Goal: Transaction & Acquisition: Purchase product/service

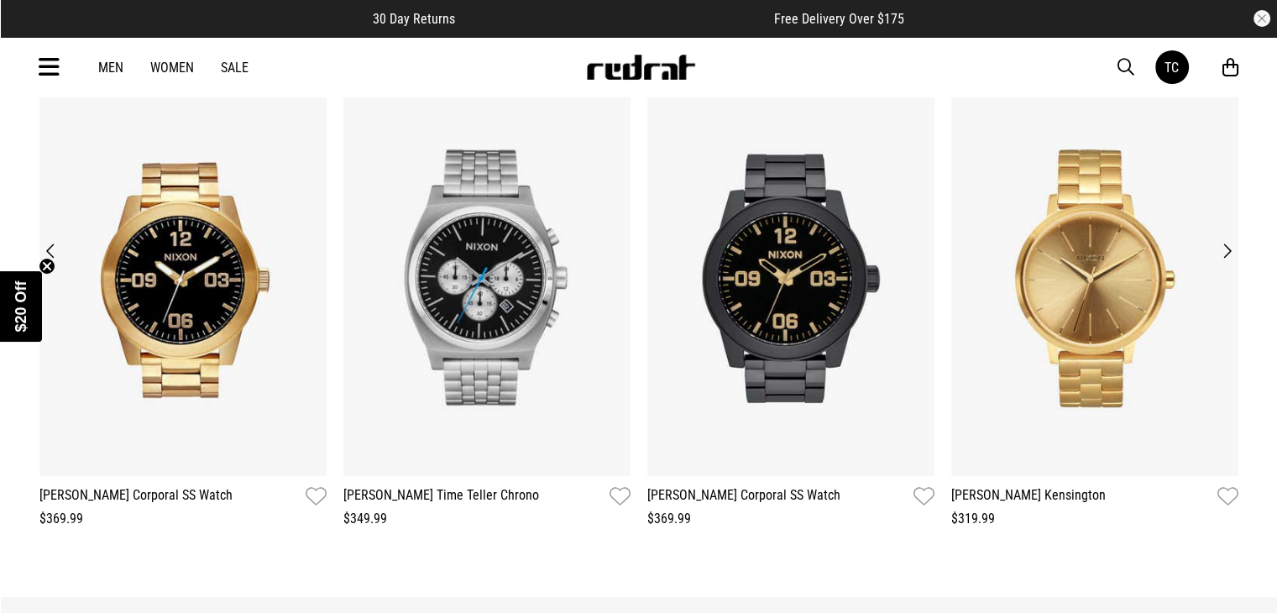
scroll to position [1563, 0]
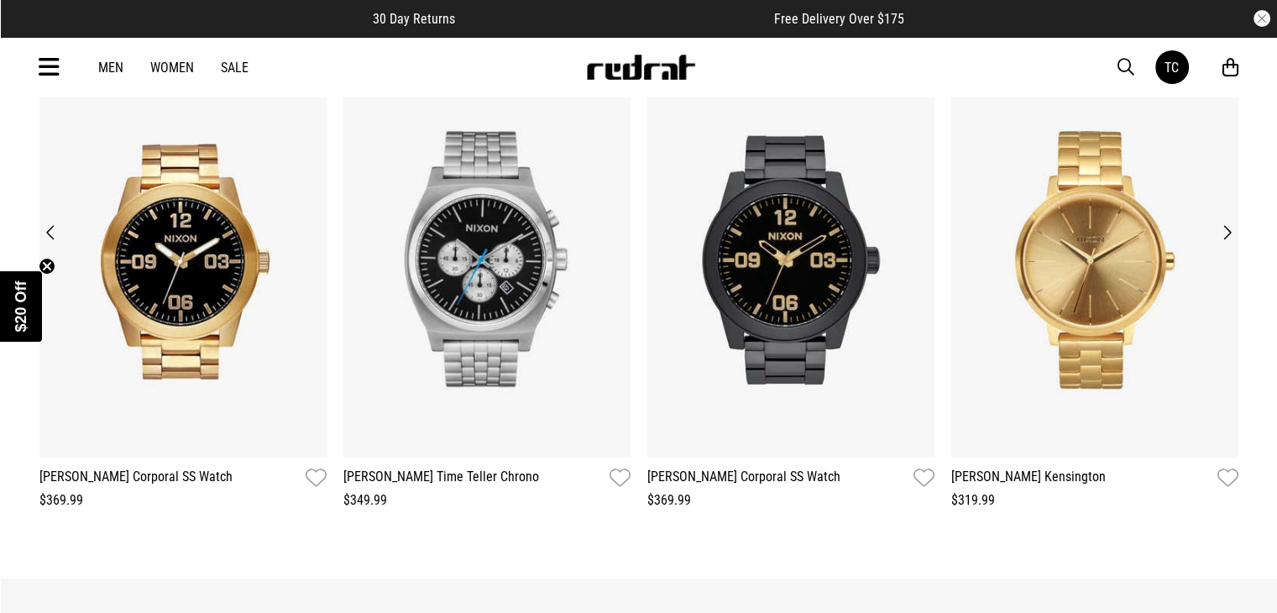
drag, startPoint x: 1288, startPoint y: 217, endPoint x: 1269, endPoint y: 432, distance: 215.7
click at [1230, 235] on button "Next" at bounding box center [1226, 233] width 23 height 24
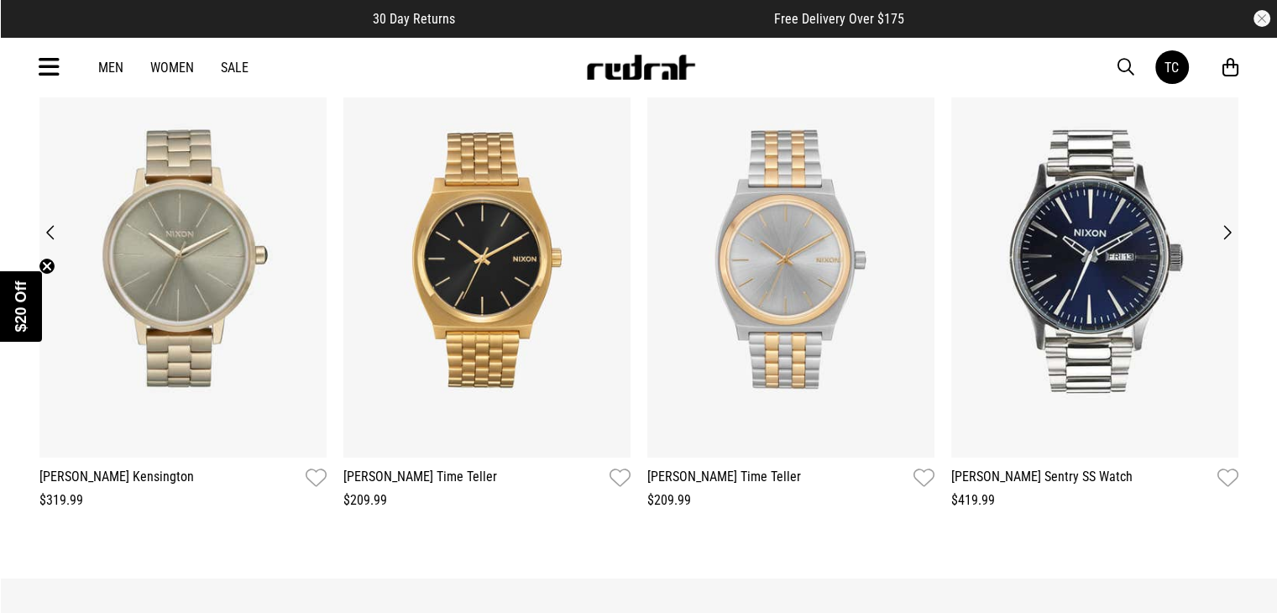
click at [1230, 235] on button "Next" at bounding box center [1226, 233] width 23 height 24
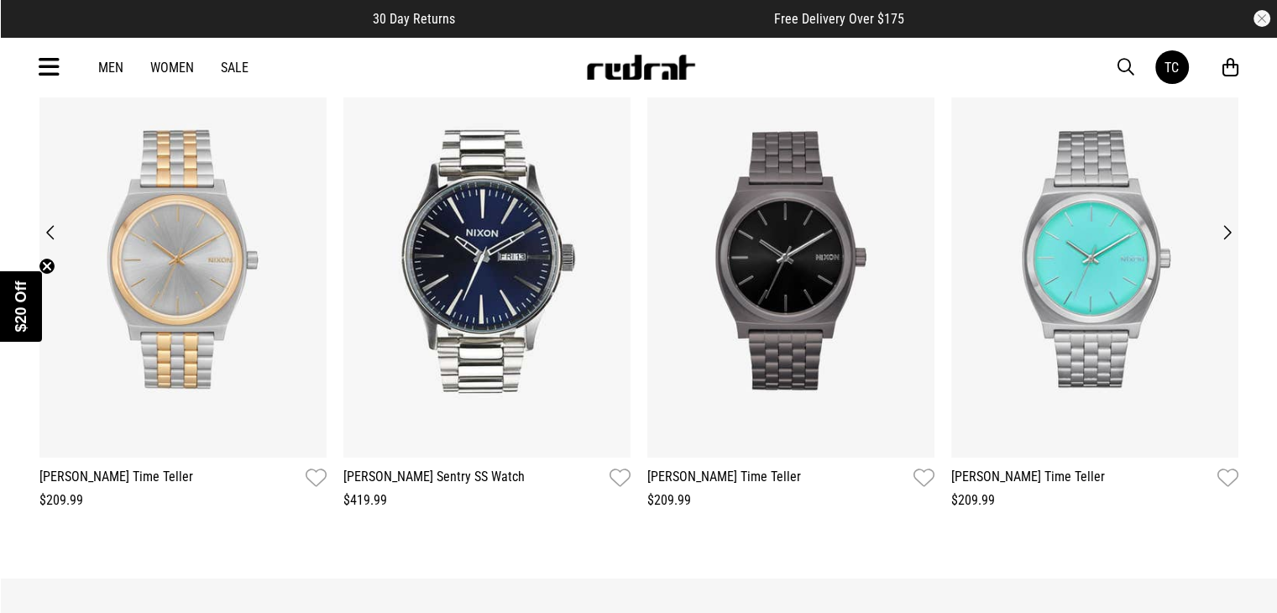
click at [1230, 235] on button "Next" at bounding box center [1226, 233] width 23 height 24
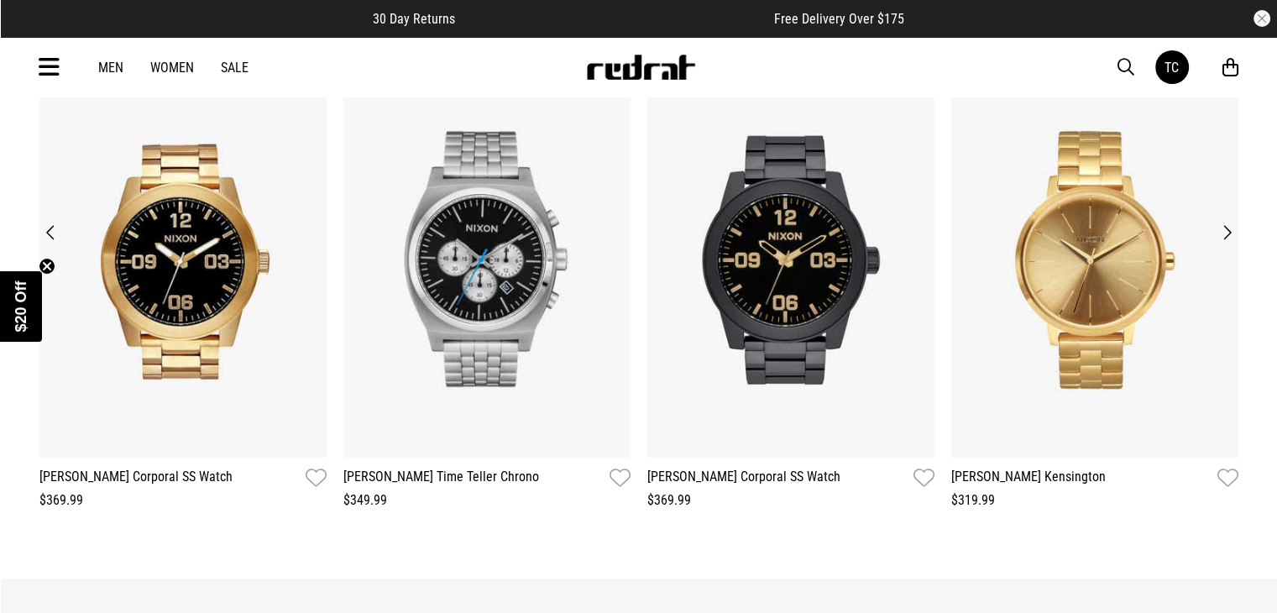
click at [1230, 235] on button "Next" at bounding box center [1226, 233] width 23 height 24
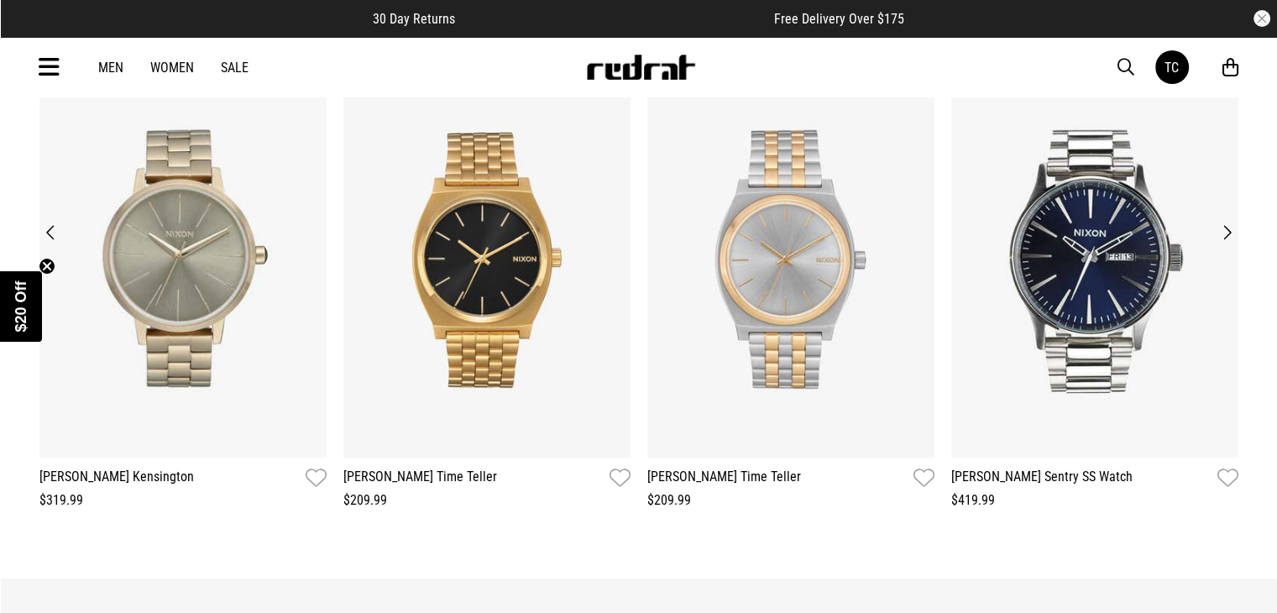
click at [1230, 235] on button "Next" at bounding box center [1226, 233] width 23 height 24
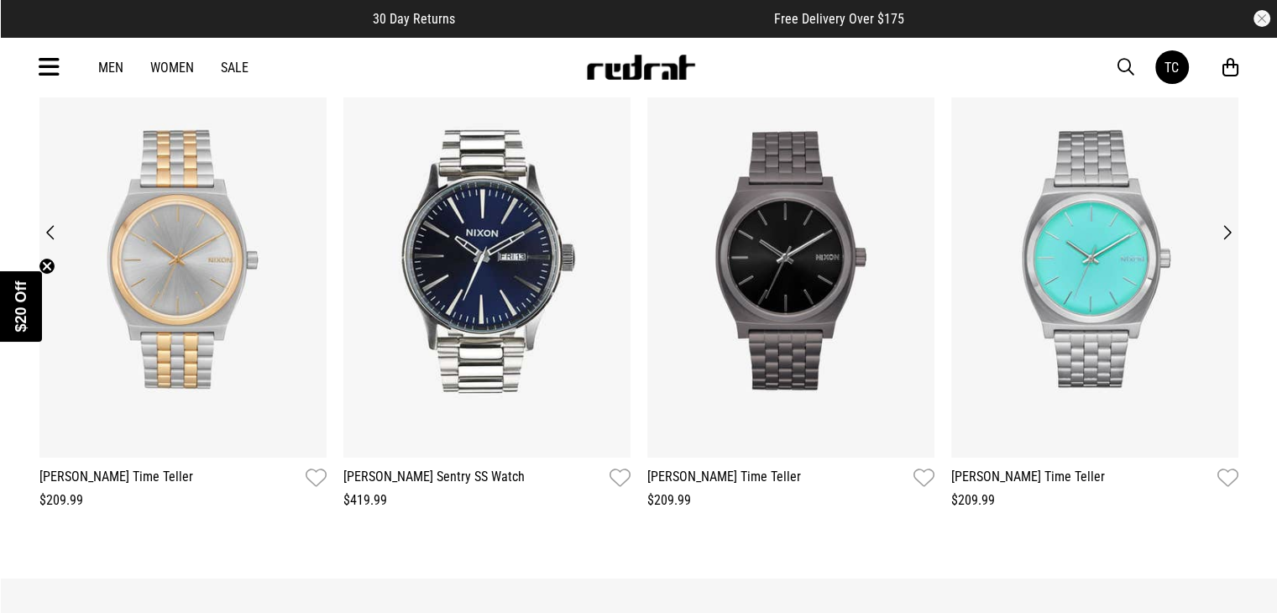
click at [1230, 235] on button "Next" at bounding box center [1226, 233] width 23 height 24
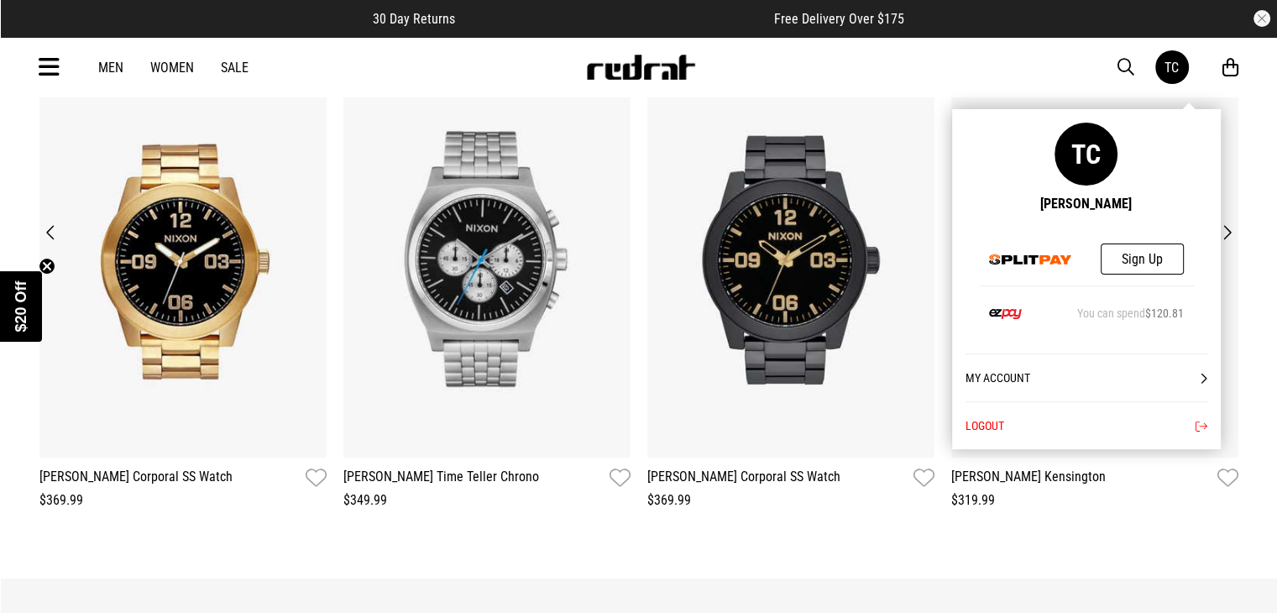
click at [1174, 80] on link "TC" at bounding box center [1172, 67] width 34 height 34
